Goal: Navigation & Orientation: Find specific page/section

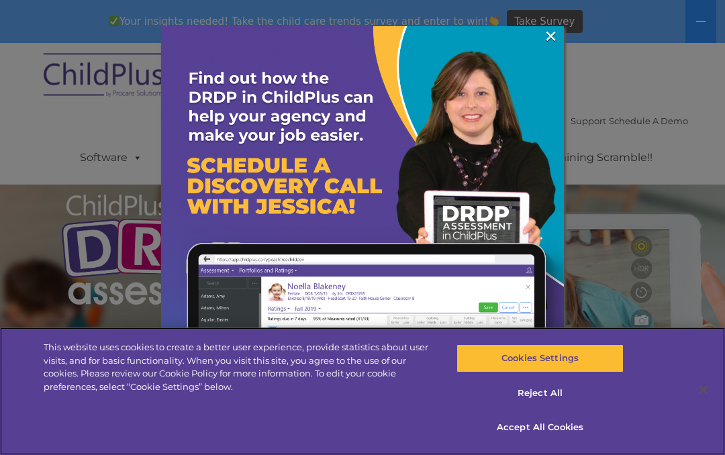
click at [550, 434] on button "Accept All Cookies" at bounding box center [539, 427] width 166 height 28
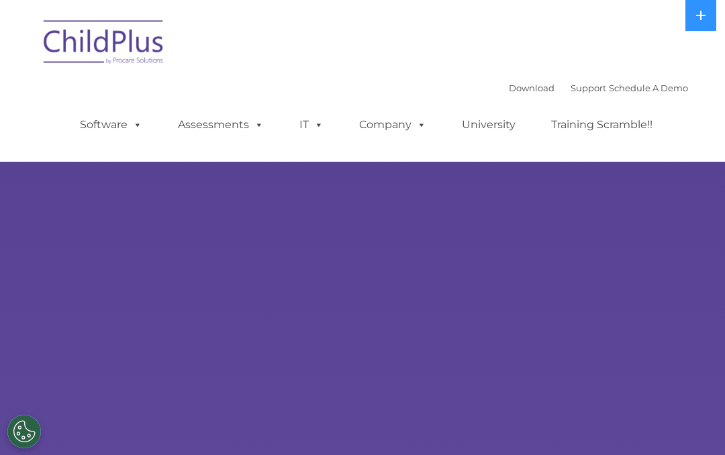
select select "MEDIUM"
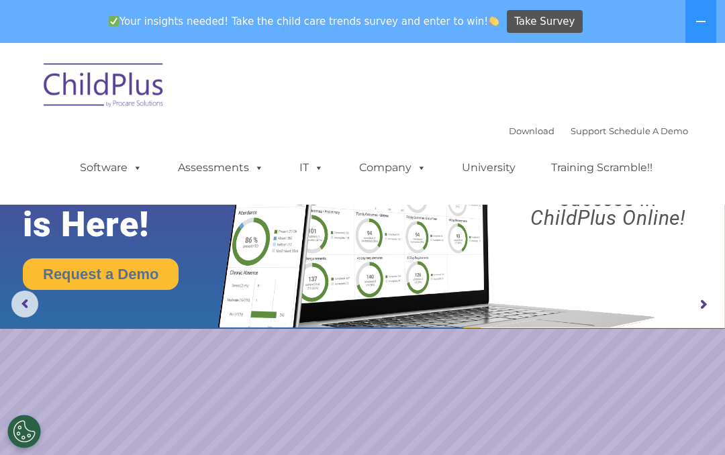
click at [694, 24] on button at bounding box center [700, 21] width 31 height 43
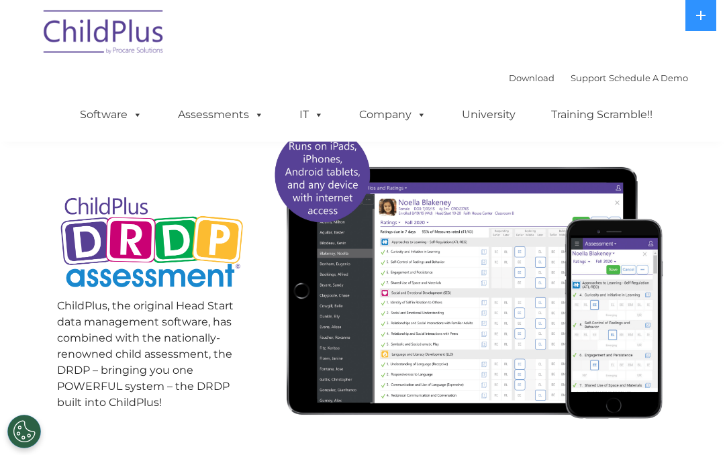
scroll to position [92, 0]
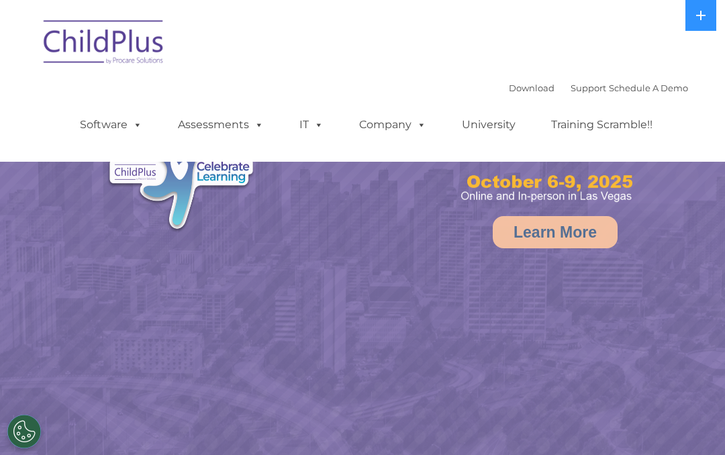
select select "MEDIUM"
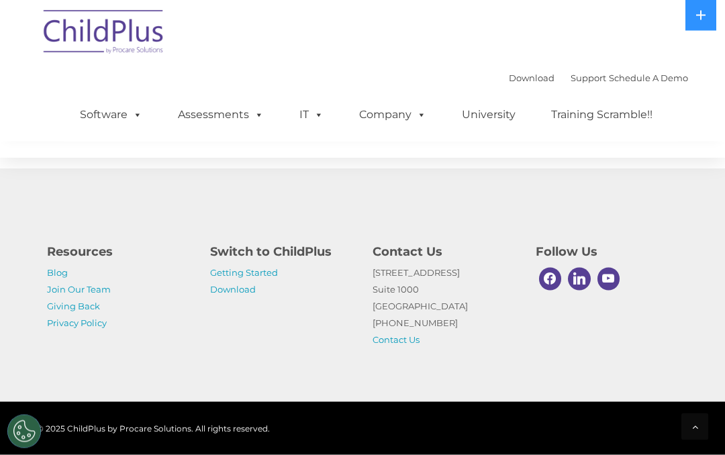
scroll to position [1670, 0]
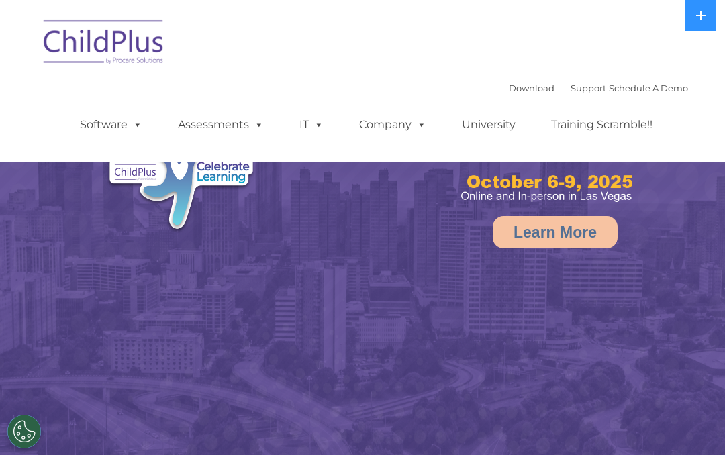
select select "MEDIUM"
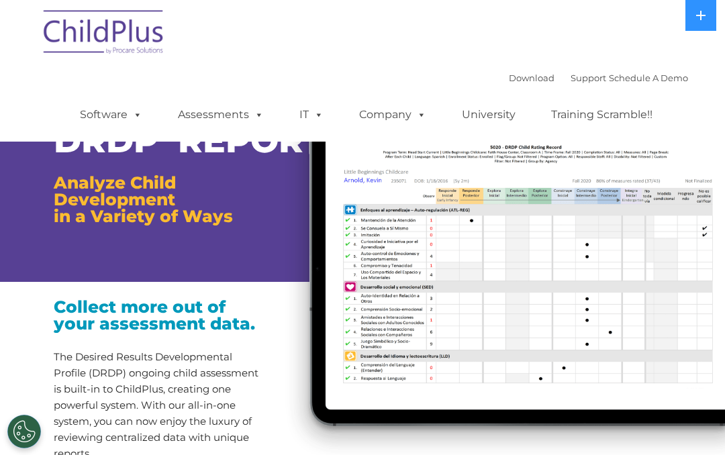
click at [510, 79] on link "Download" at bounding box center [532, 77] width 46 height 11
